Goal: Book appointment/travel/reservation

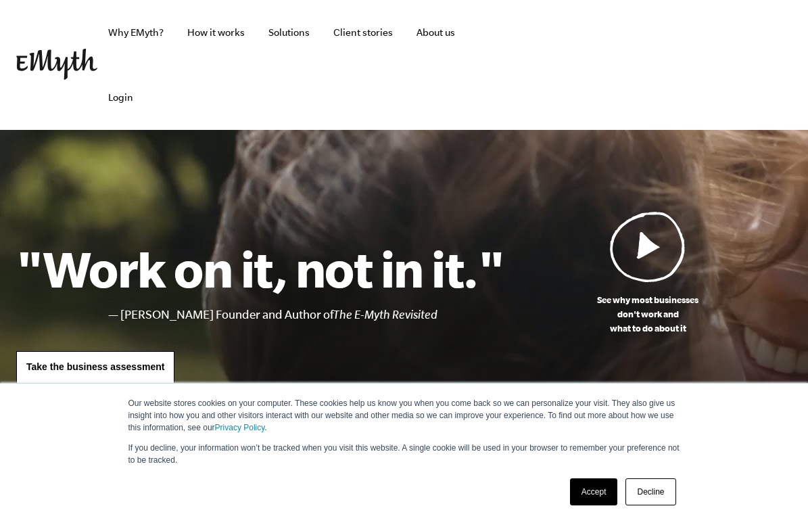
click at [645, 251] on img at bounding box center [648, 246] width 76 height 71
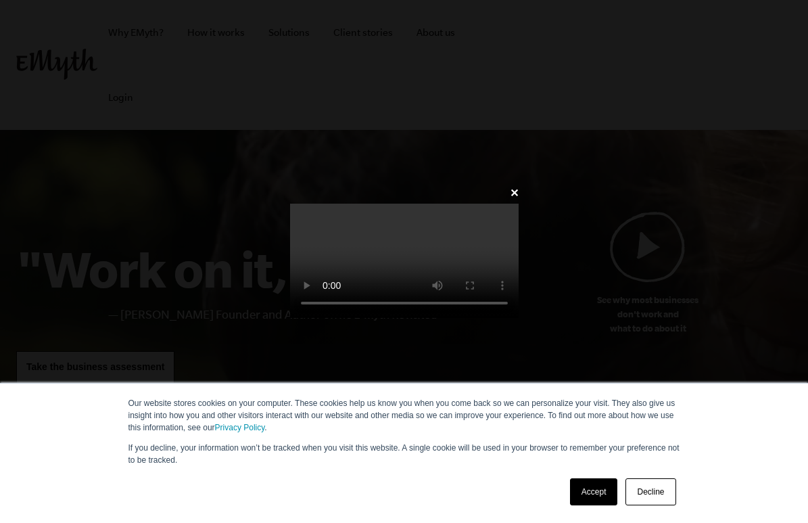
click at [586, 484] on link "Accept" at bounding box center [594, 491] width 48 height 27
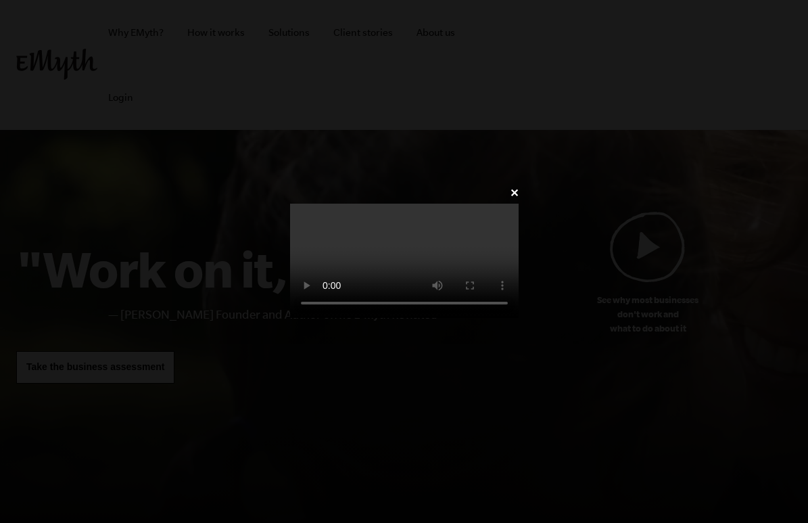
click at [519, 187] on link "✕" at bounding box center [514, 193] width 9 height 13
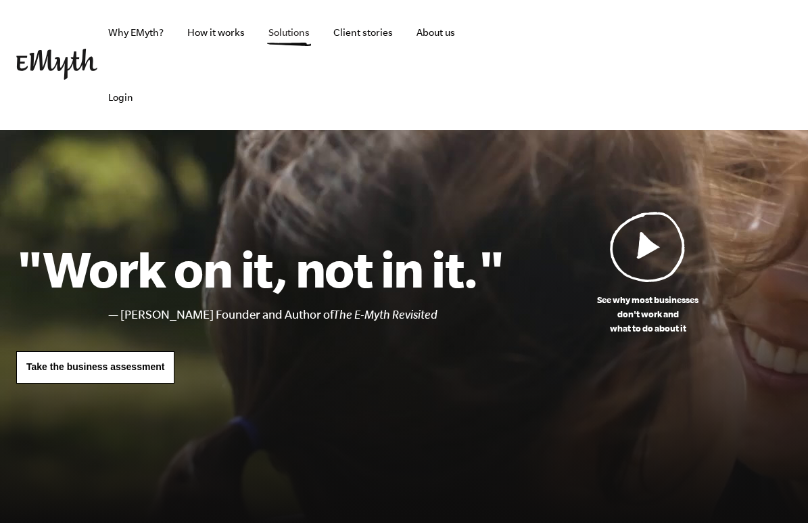
click at [283, 32] on link "Solutions" at bounding box center [289, 32] width 63 height 65
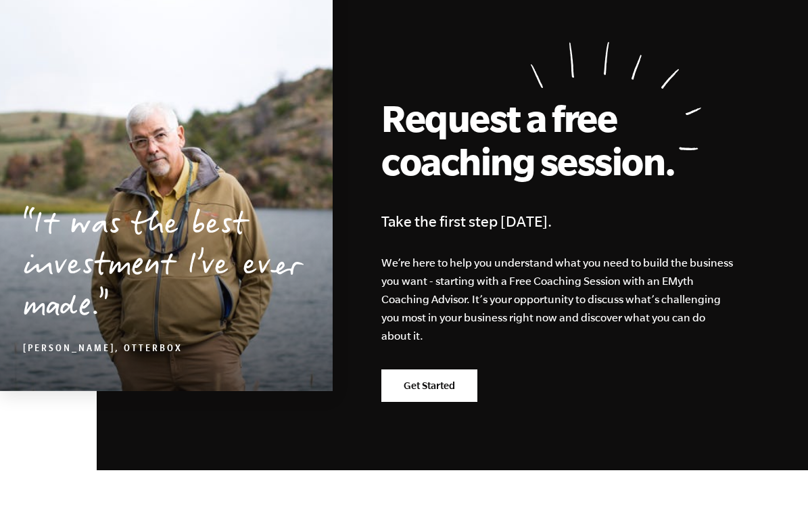
scroll to position [2219, 0]
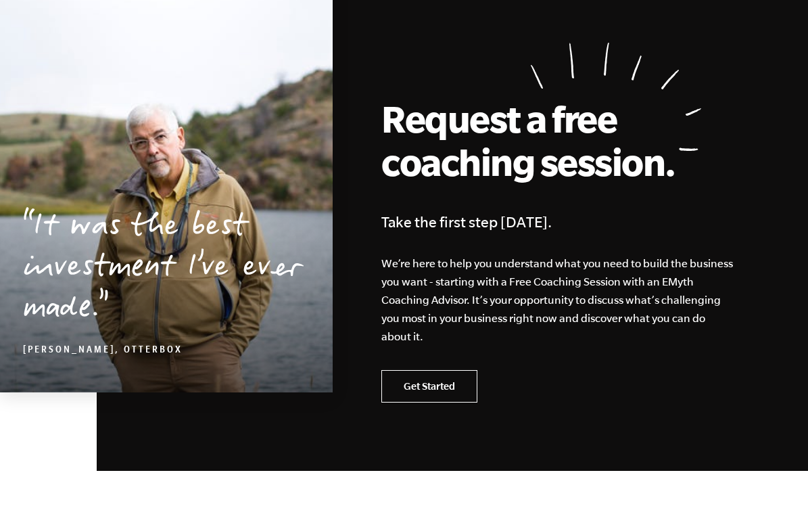
click at [437, 392] on link "Get Started" at bounding box center [429, 386] width 96 height 32
